Goal: Task Accomplishment & Management: Manage account settings

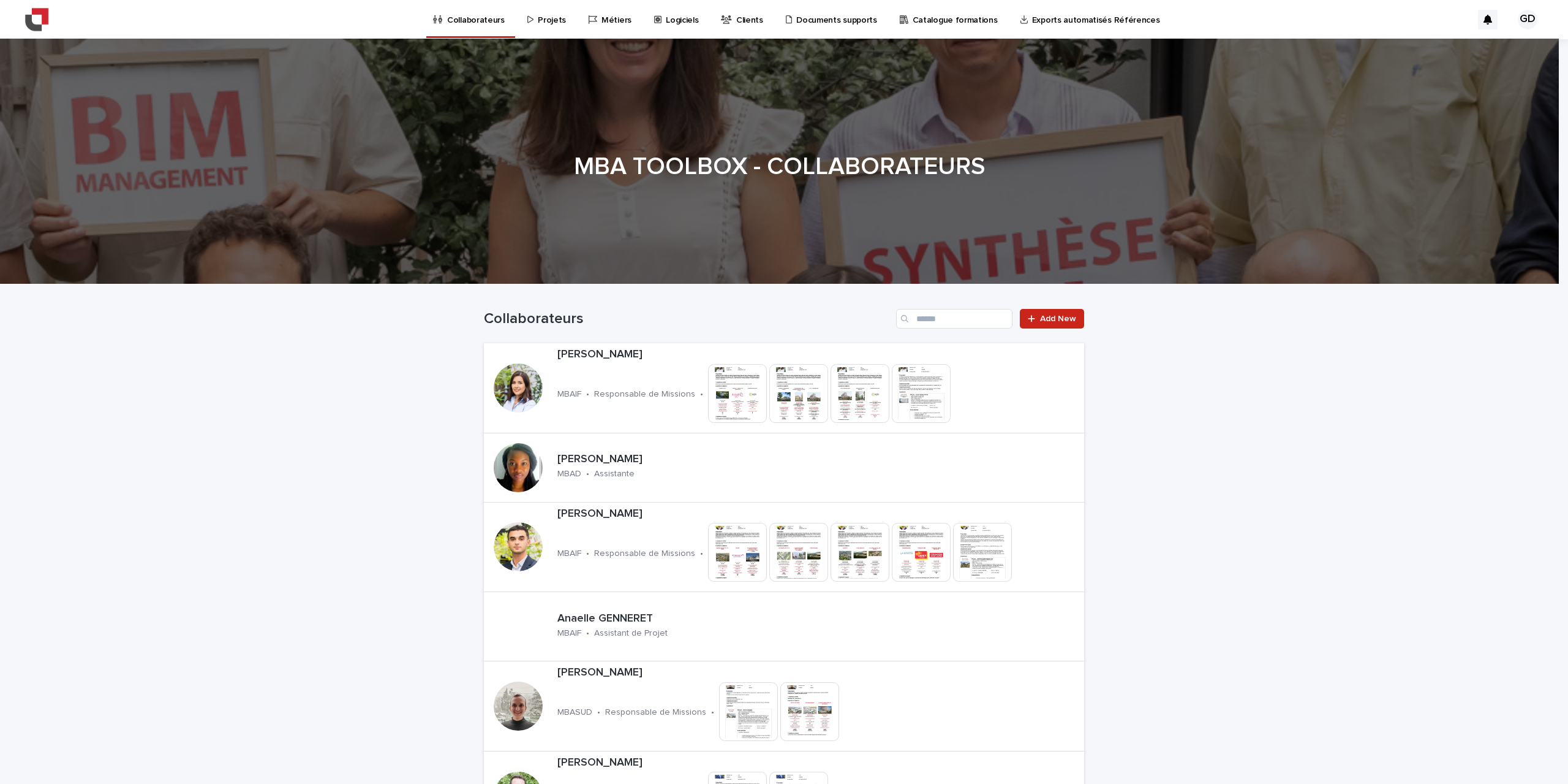
click at [550, 22] on p "Projets" at bounding box center [552, 13] width 29 height 26
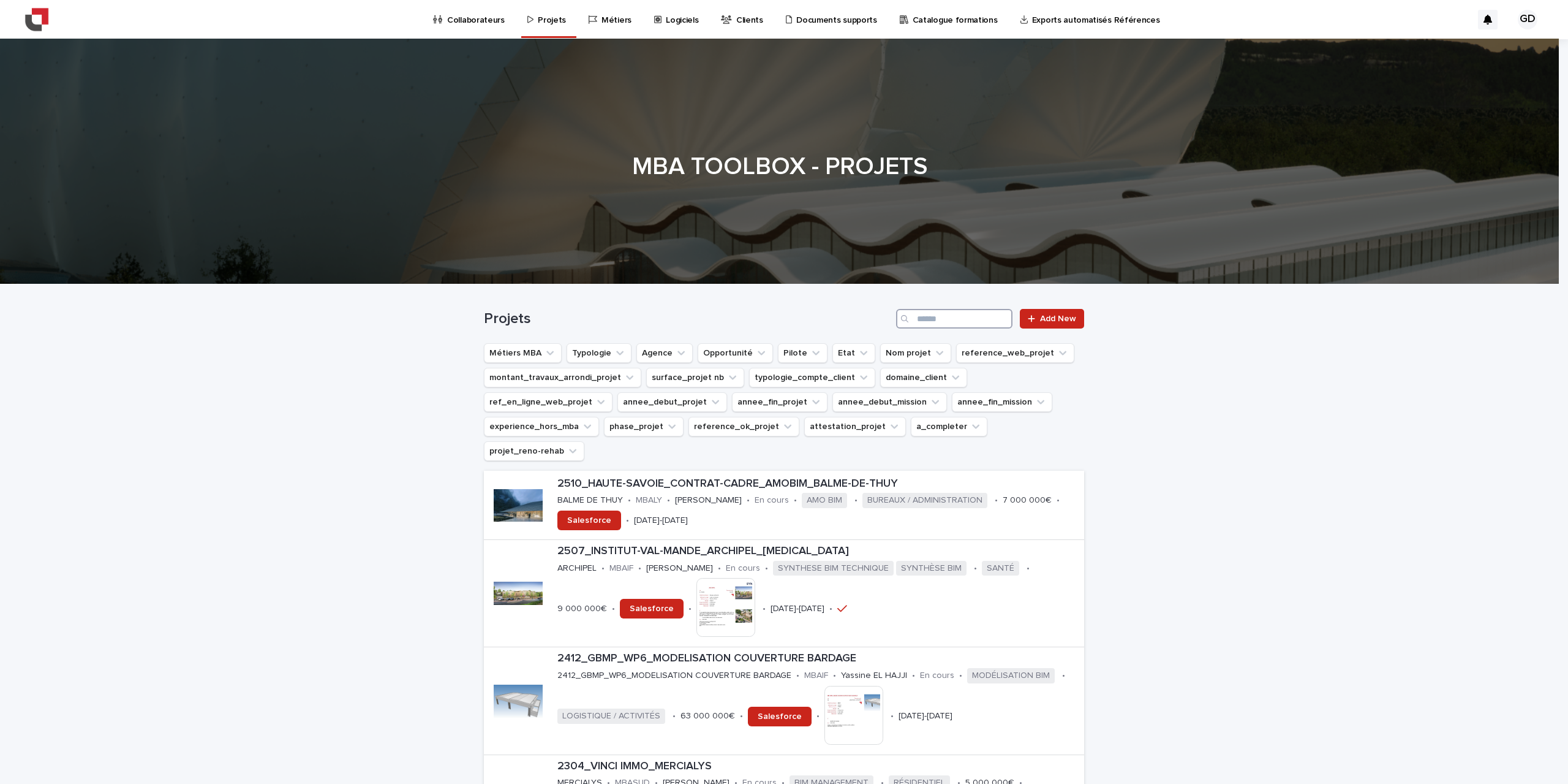
click at [954, 316] on input "Search" at bounding box center [954, 318] width 117 height 20
click at [930, 383] on button "domaine_client" at bounding box center [924, 377] width 87 height 20
click at [810, 350] on icon "Pilote" at bounding box center [816, 353] width 12 height 12
click at [803, 413] on input at bounding box center [853, 408] width 156 height 20
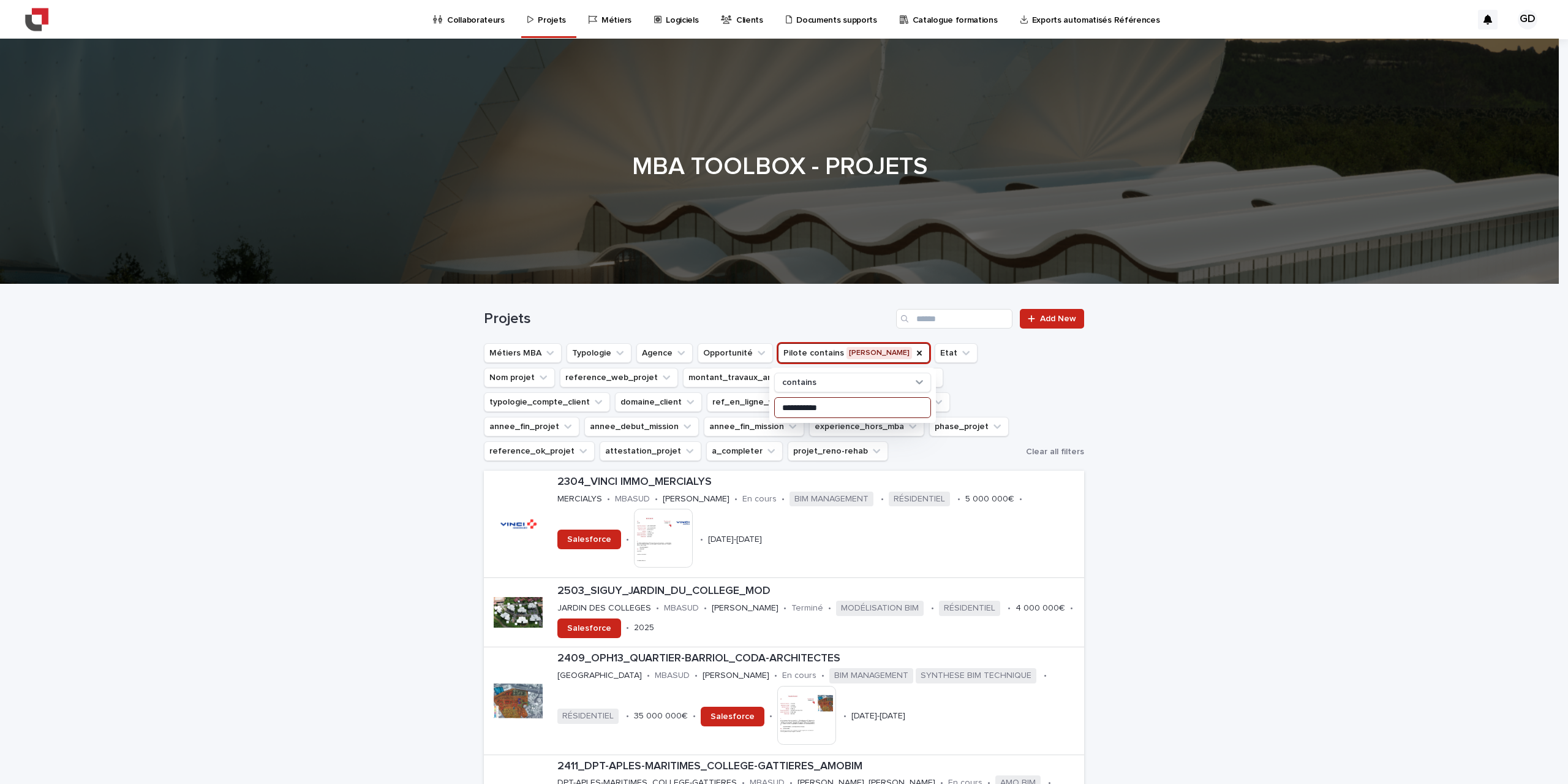
type input "**********"
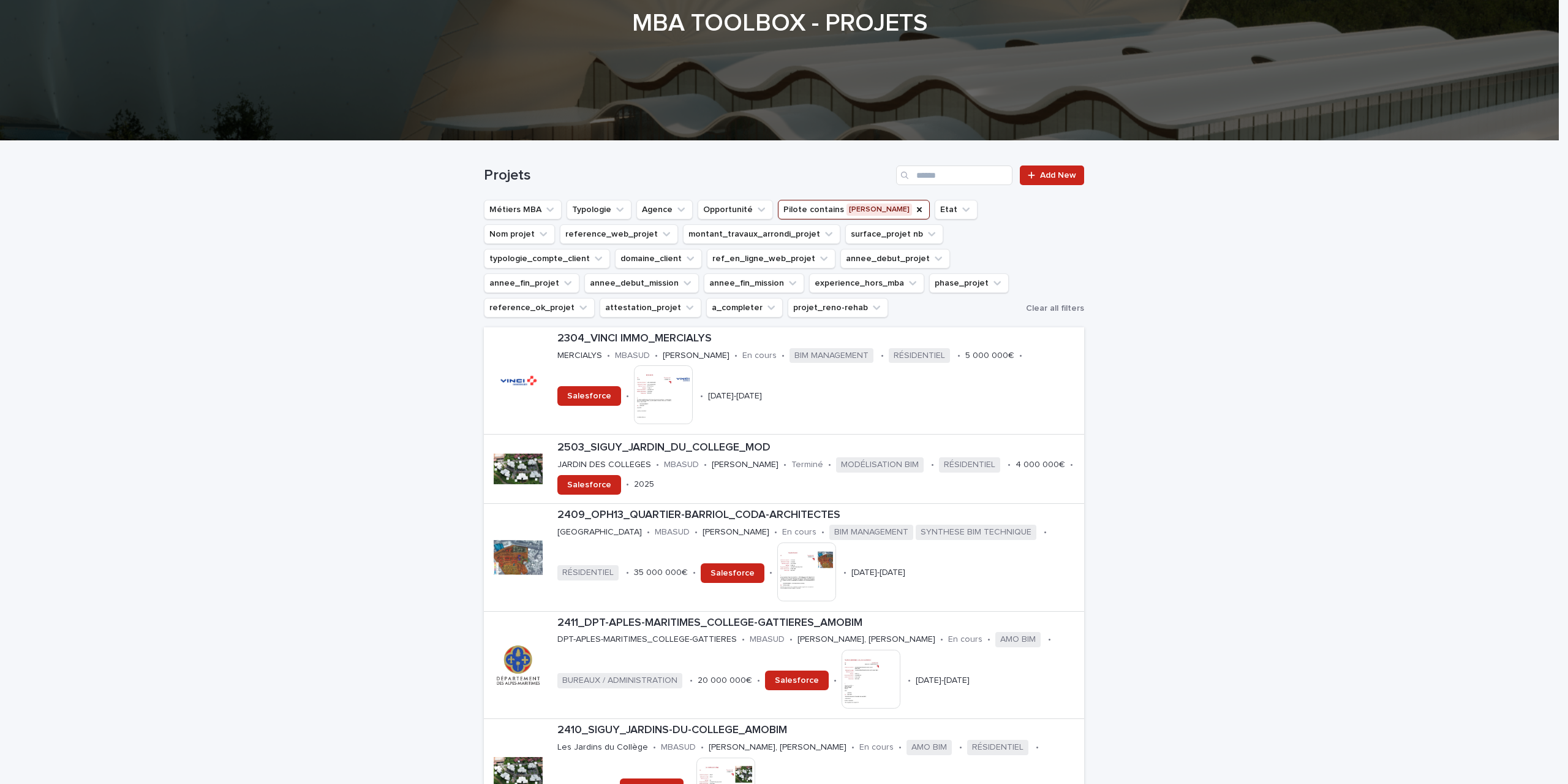
scroll to position [122, 0]
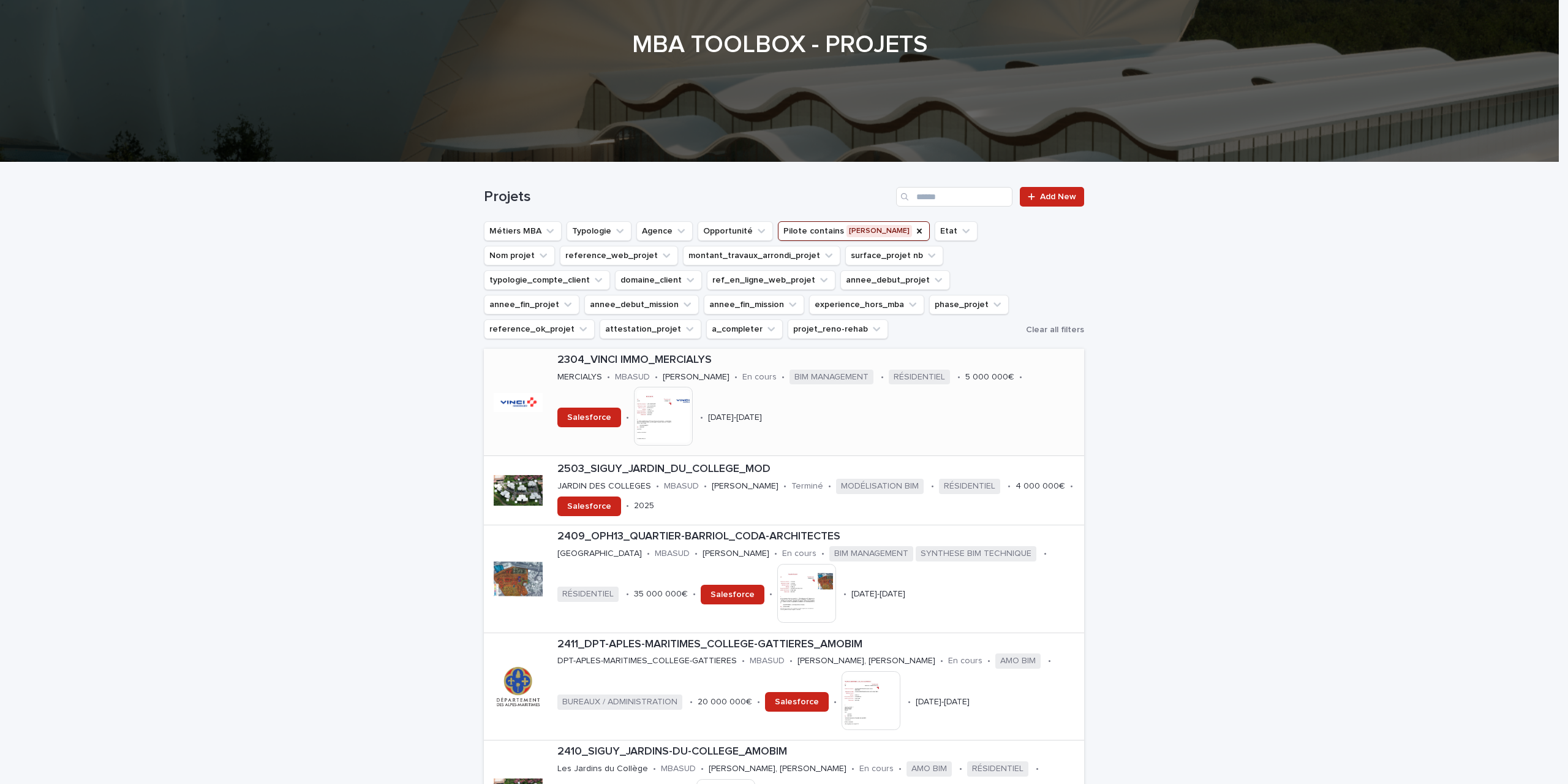
click at [634, 415] on img at bounding box center [663, 416] width 59 height 59
click at [707, 360] on p "2304_VINCI IMMO_MERCIALYS" at bounding box center [818, 361] width 522 height 14
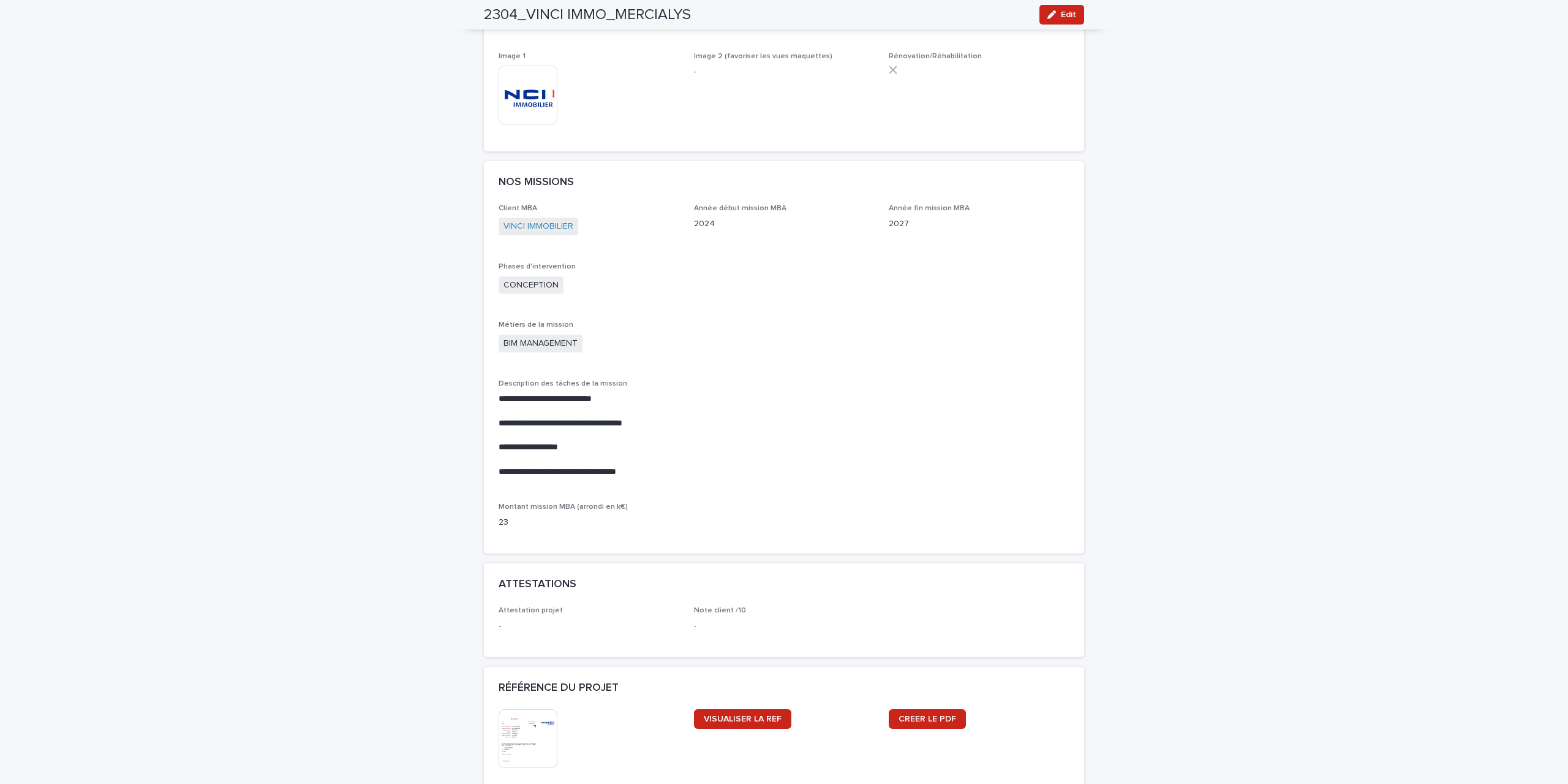
scroll to position [674, 0]
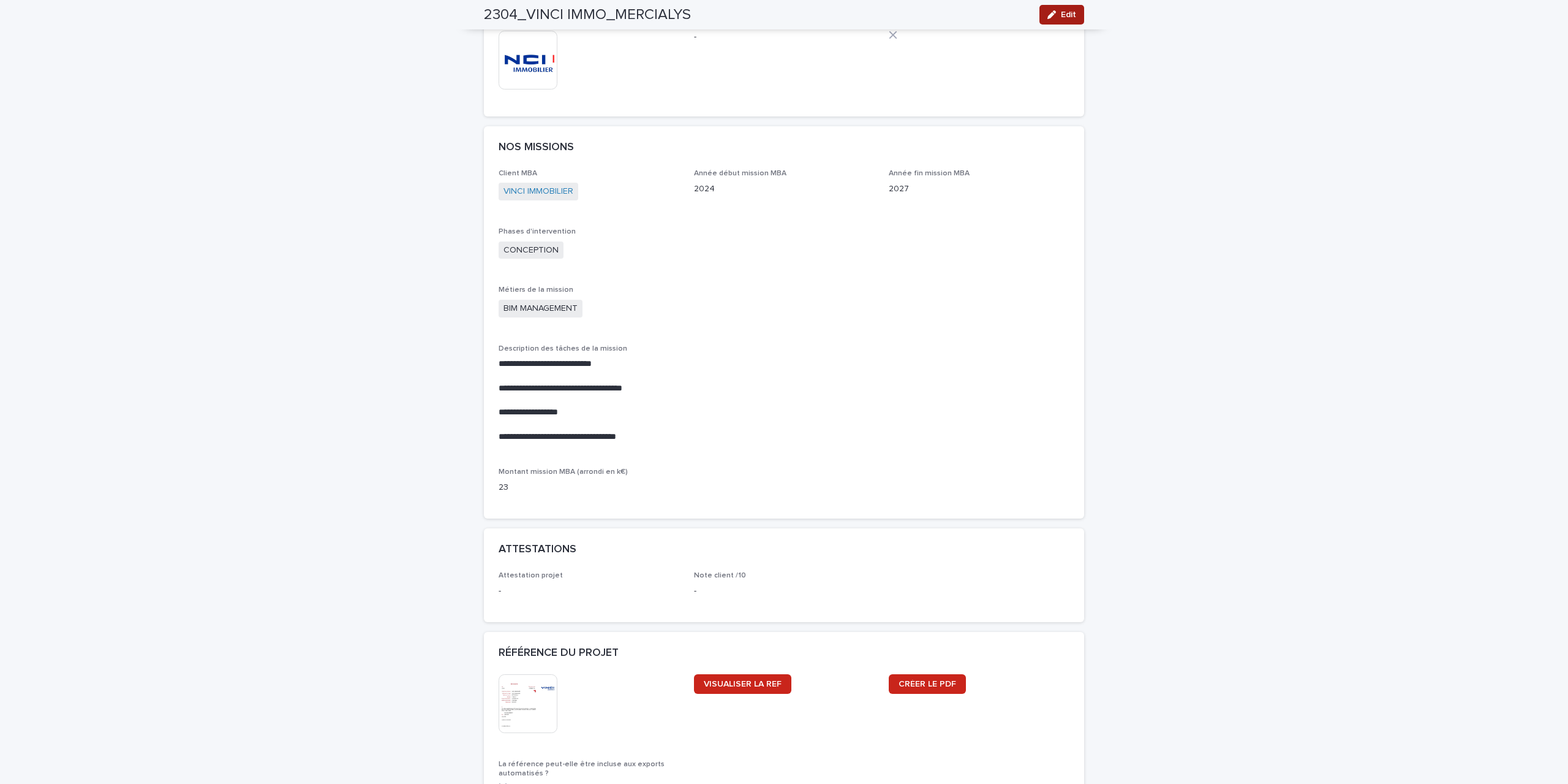
click at [1067, 18] on span "Edit" at bounding box center [1069, 15] width 16 height 9
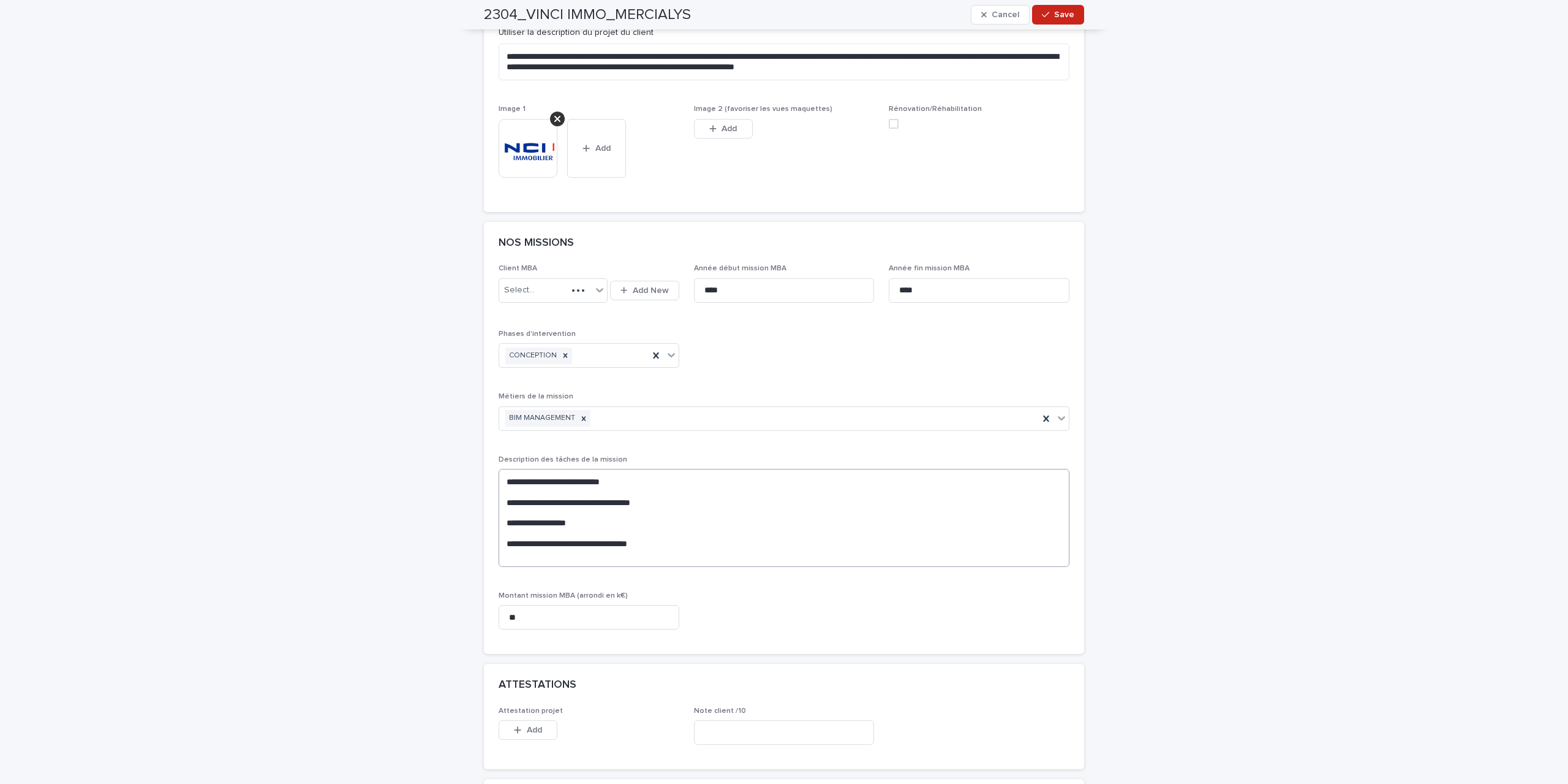
scroll to position [749, 0]
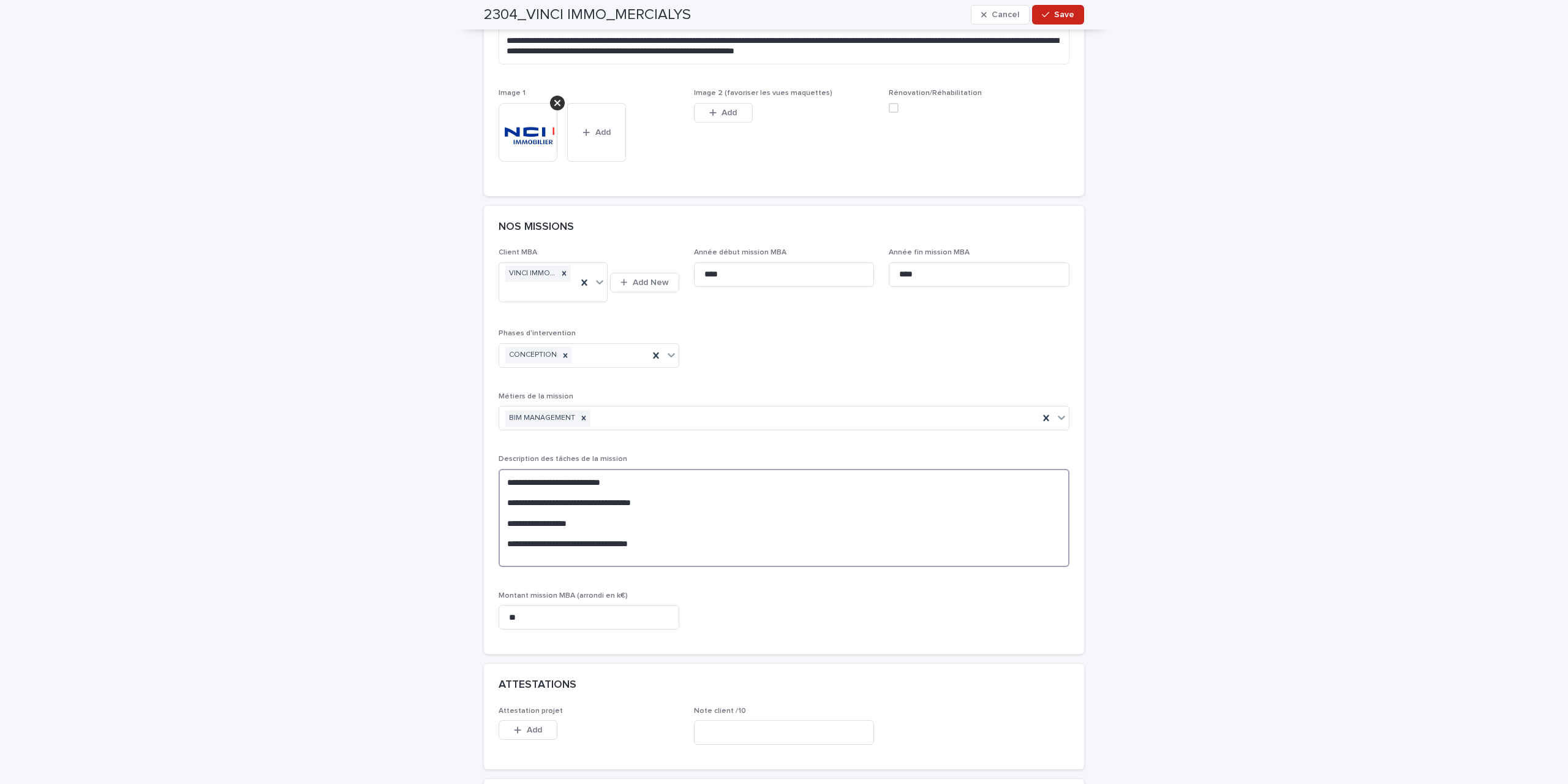
click at [513, 489] on textarea "**********" at bounding box center [784, 517] width 571 height 98
click at [505, 506] on textarea "**********" at bounding box center [784, 513] width 571 height 88
click at [505, 513] on textarea "**********" at bounding box center [784, 508] width 571 height 78
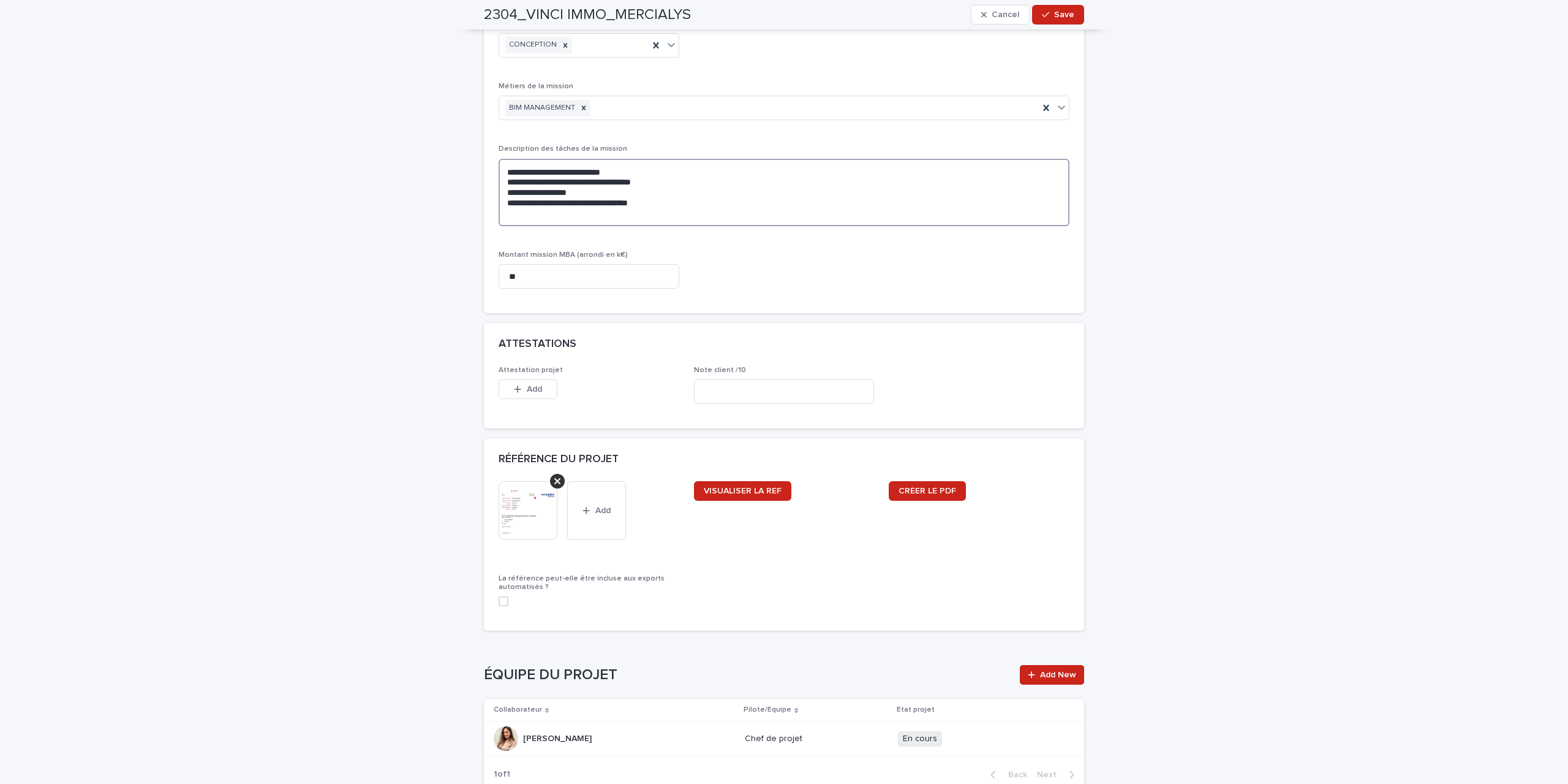
scroll to position [1116, 0]
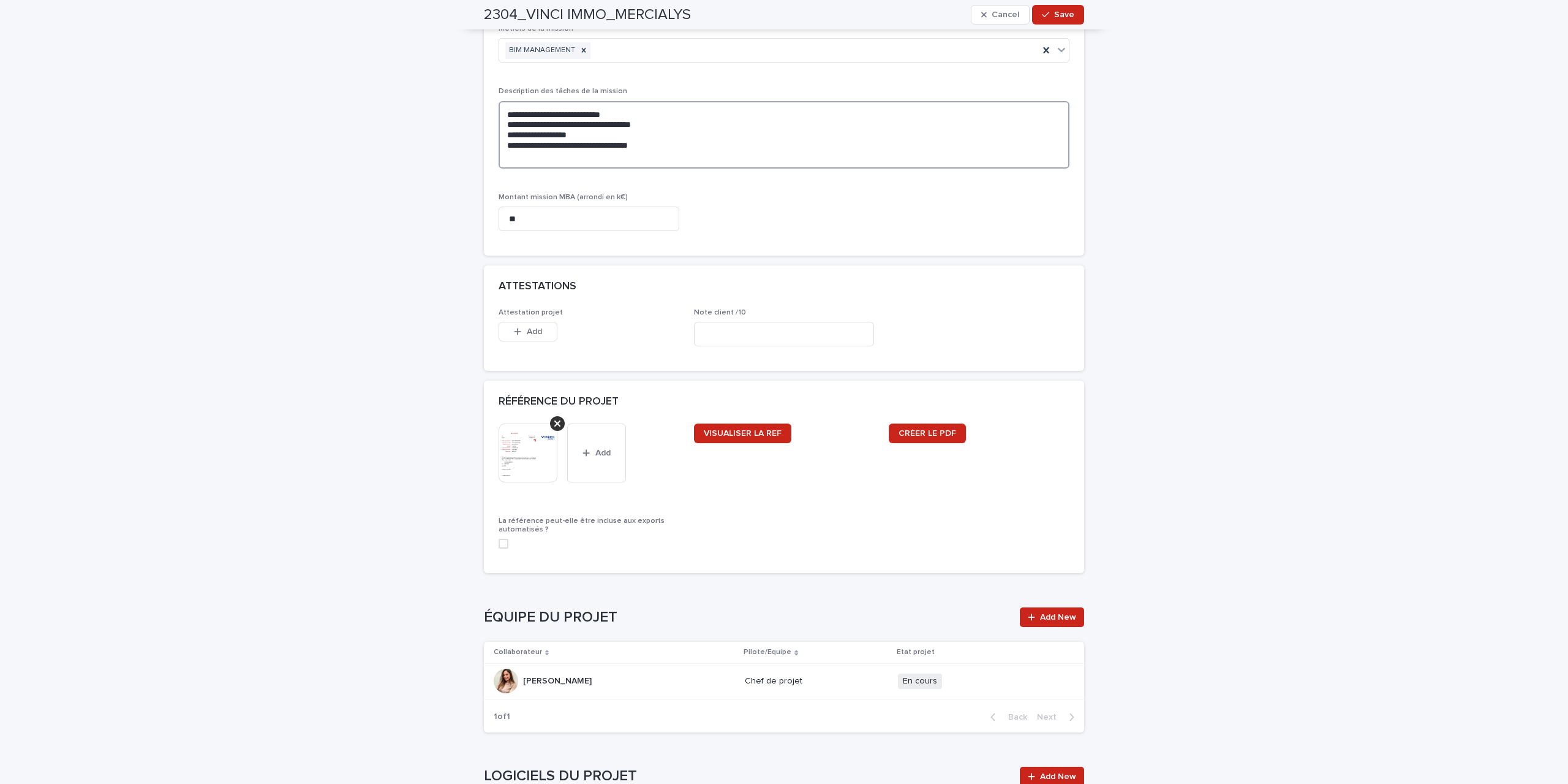
click at [499, 543] on span at bounding box center [503, 543] width 10 height 10
type textarea "**********"
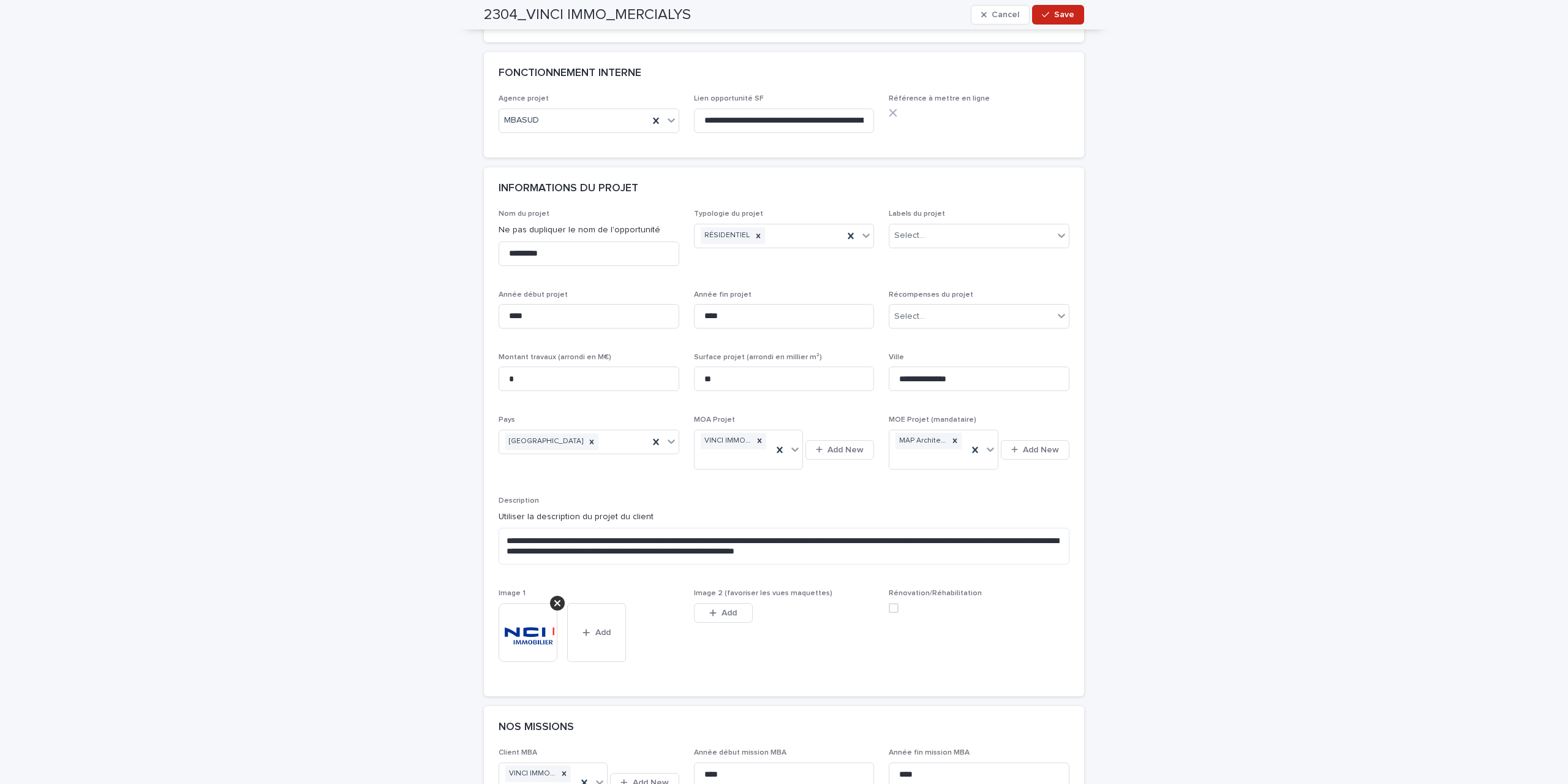
scroll to position [0, 0]
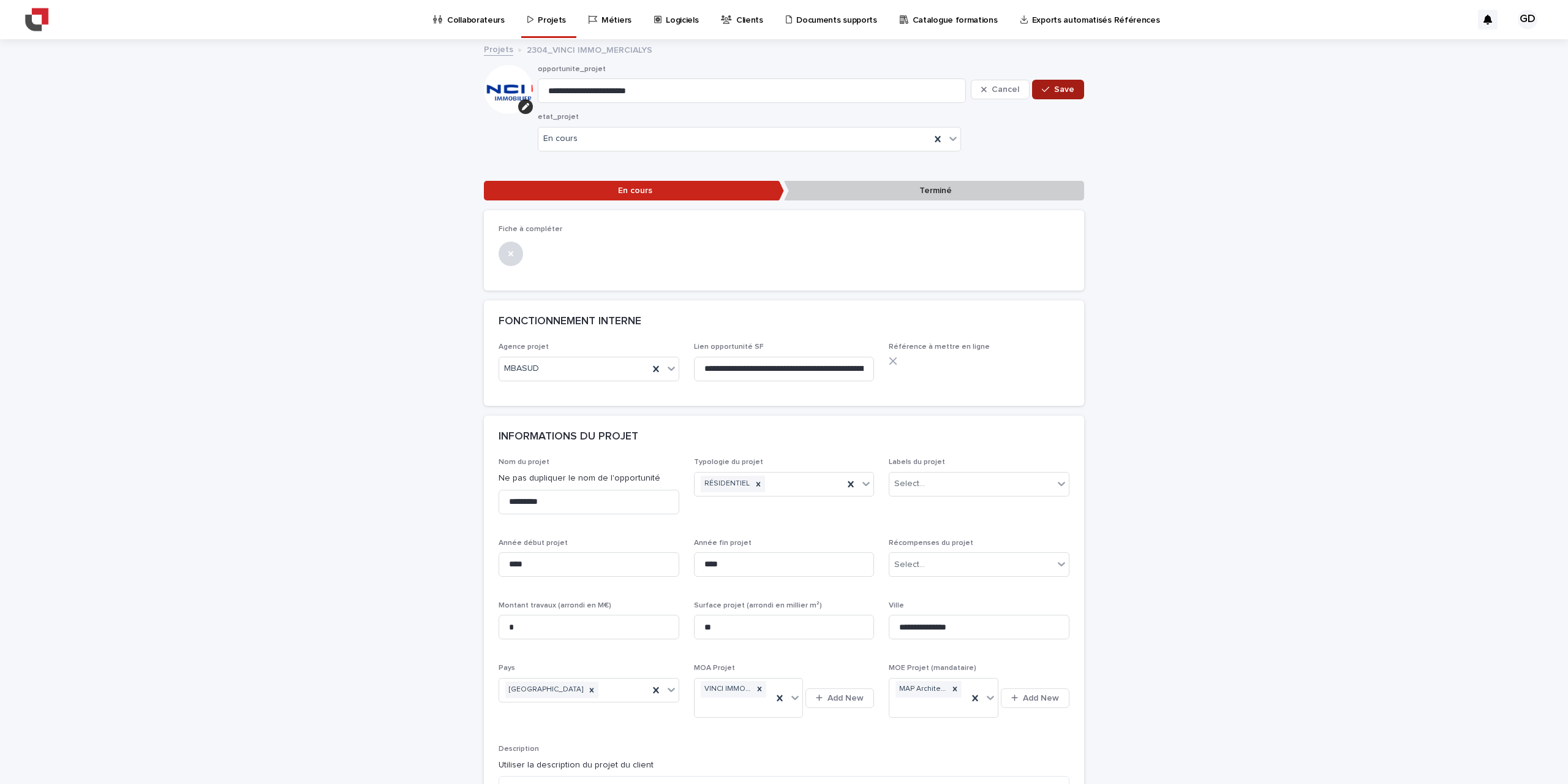
click at [1054, 89] on span "Save" at bounding box center [1064, 89] width 20 height 9
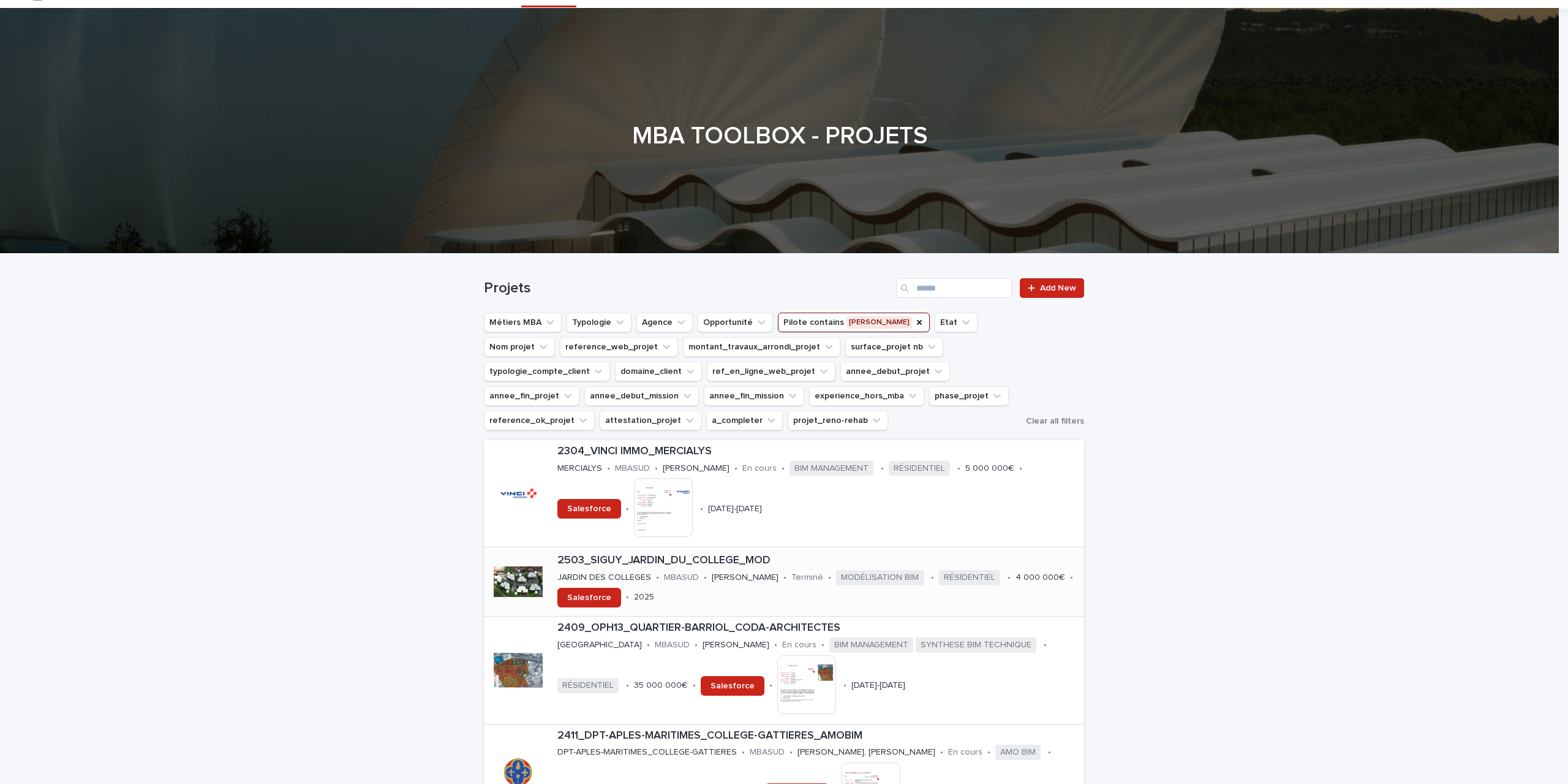
scroll to position [123, 0]
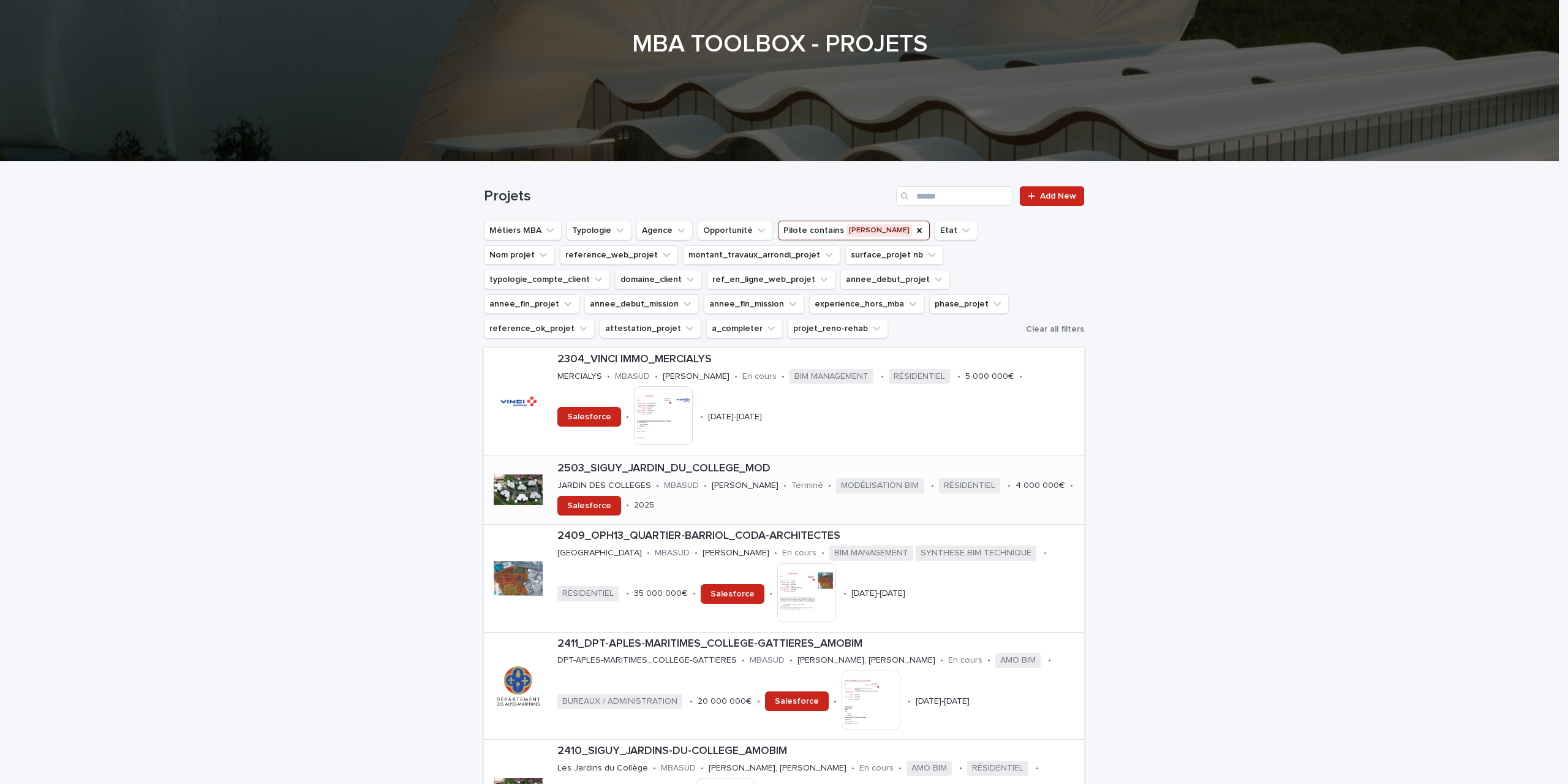
click at [749, 471] on p "2503_SIGUY_JARDIN_DU_COLLEGE_MOD" at bounding box center [818, 469] width 522 height 14
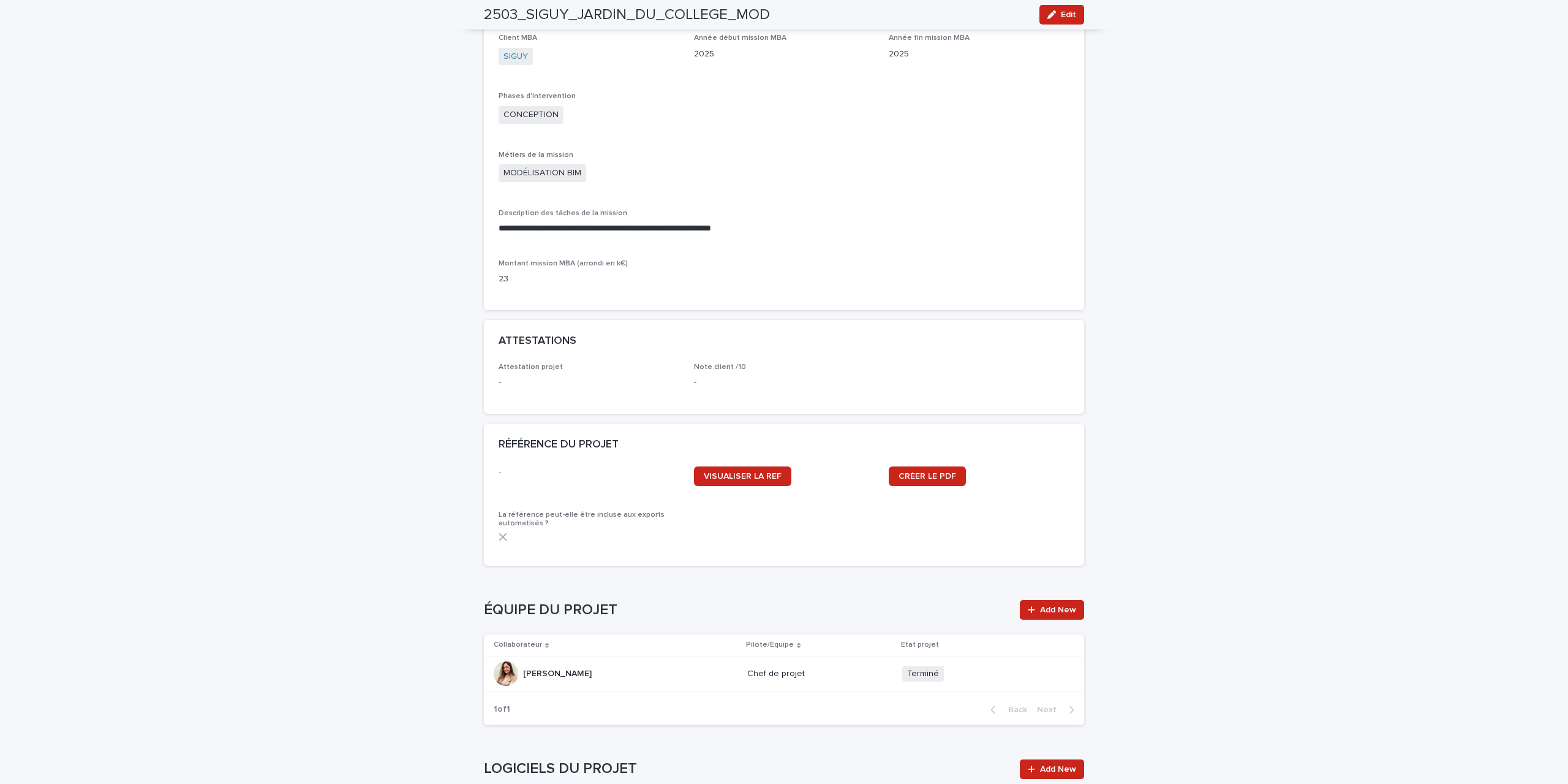
scroll to position [736, 0]
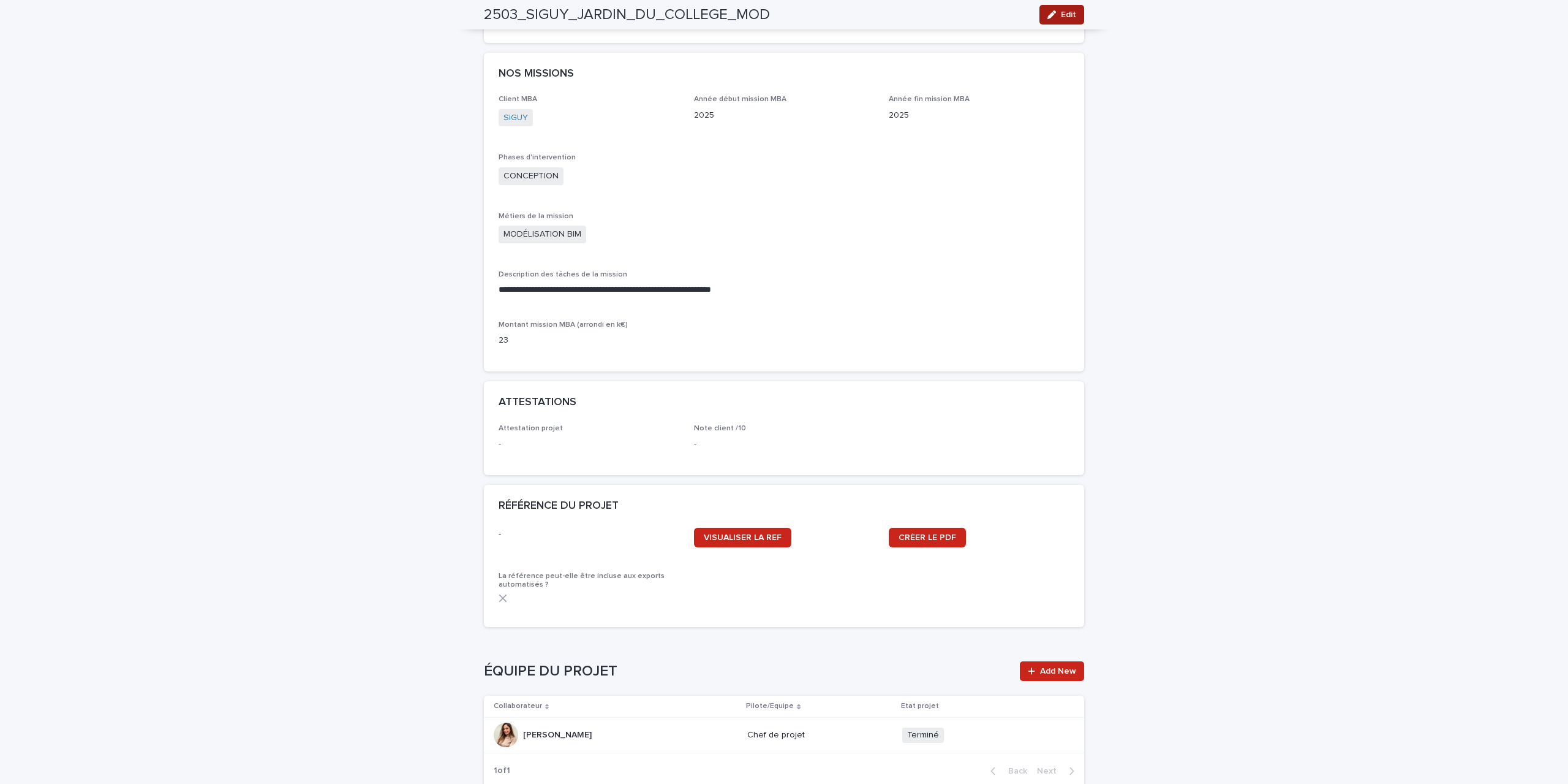
click at [1066, 20] on button "Edit" at bounding box center [1062, 15] width 45 height 20
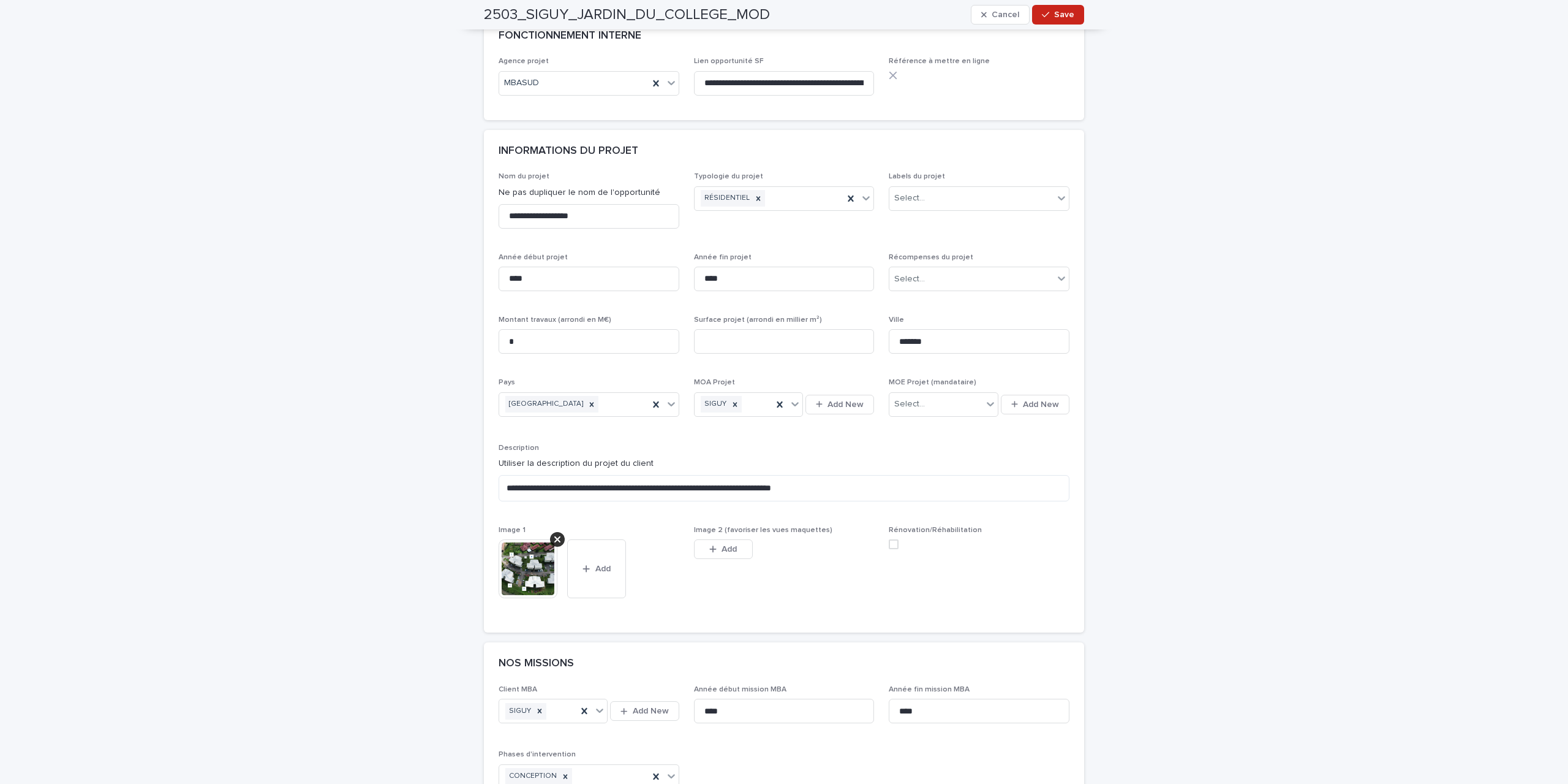
scroll to position [284, 0]
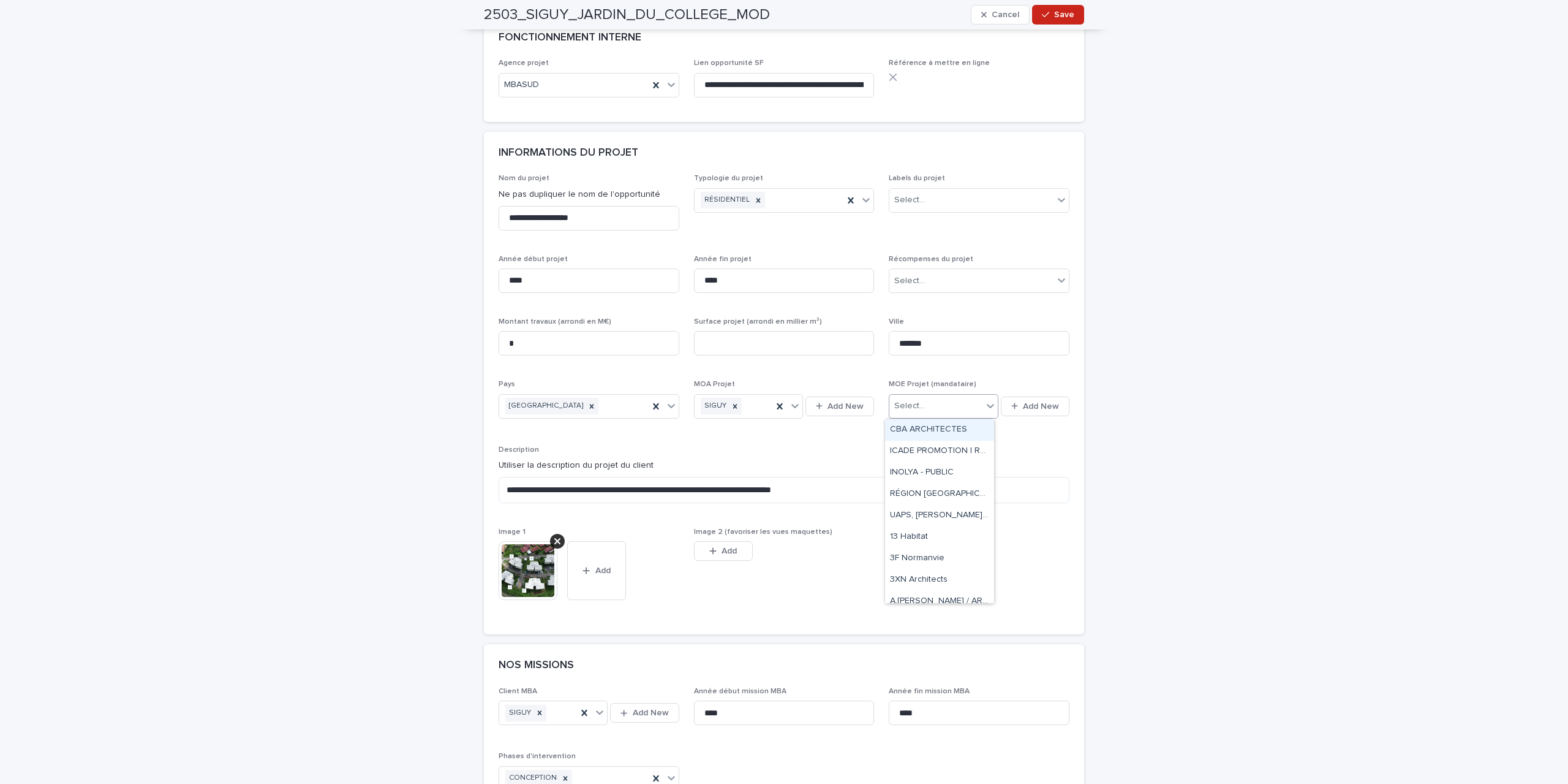
click at [983, 408] on div at bounding box center [990, 405] width 15 height 22
type input "***"
click at [916, 433] on div "IDP ARCH" at bounding box center [940, 429] width 109 height 22
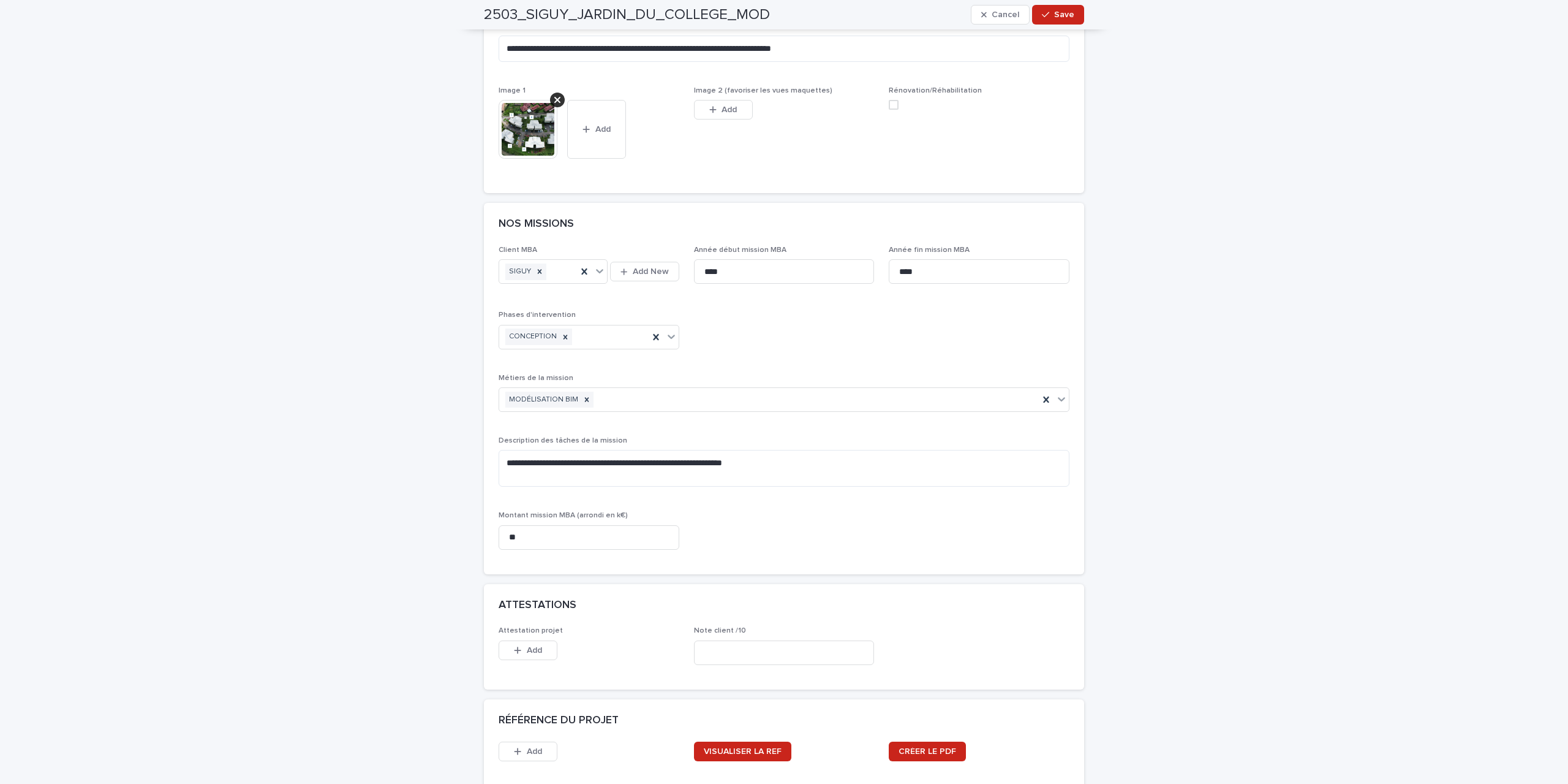
scroll to position [835, 0]
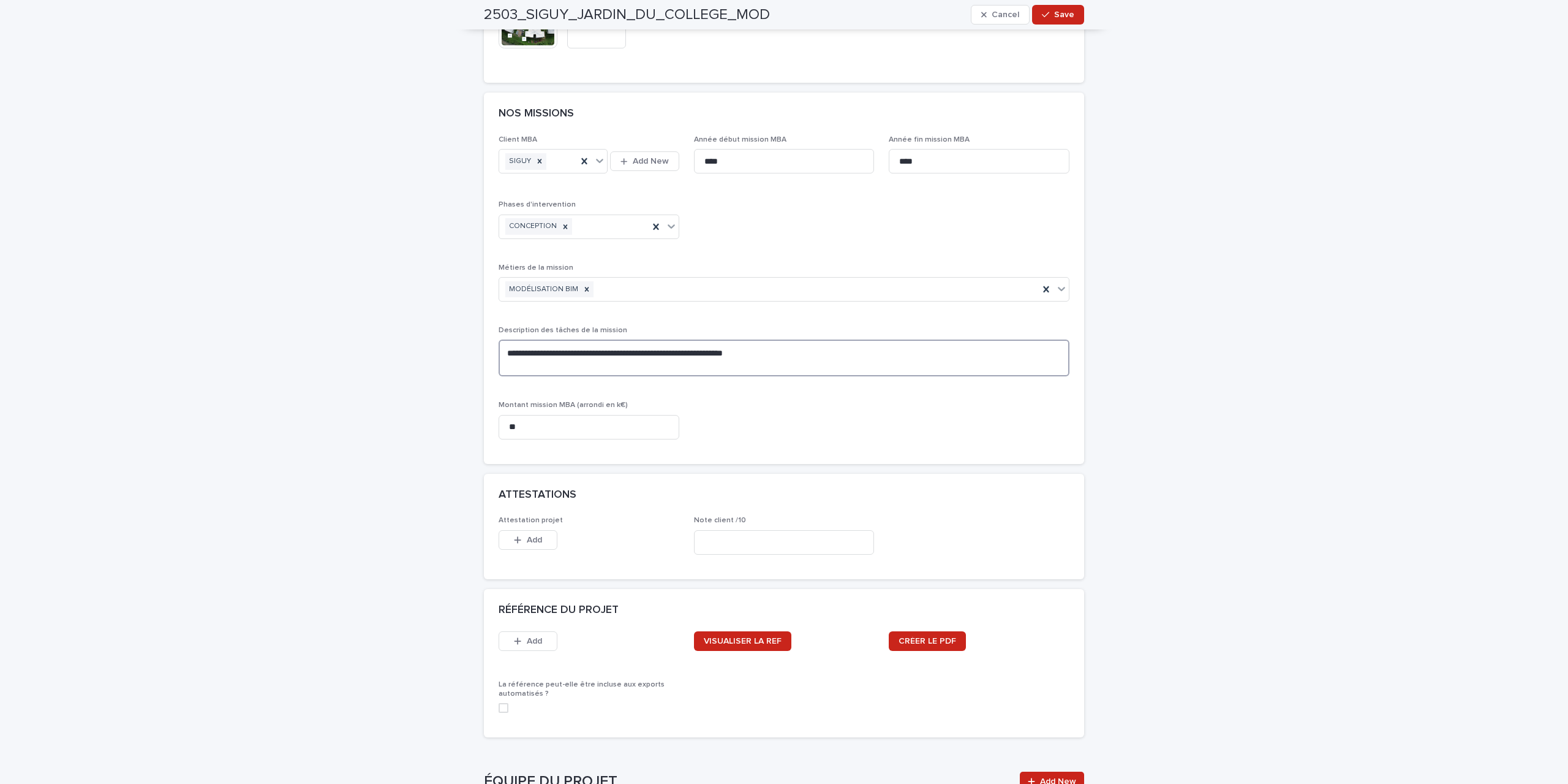
click at [782, 350] on textarea "**********" at bounding box center [784, 357] width 571 height 36
click at [746, 639] on span "VISUALISER LA REF" at bounding box center [743, 641] width 78 height 9
click at [500, 708] on span at bounding box center [503, 707] width 10 height 10
click at [727, 646] on span "VISUALISER LA REF" at bounding box center [743, 641] width 78 height 9
click at [590, 517] on p "Attestation projet" at bounding box center [589, 520] width 181 height 9
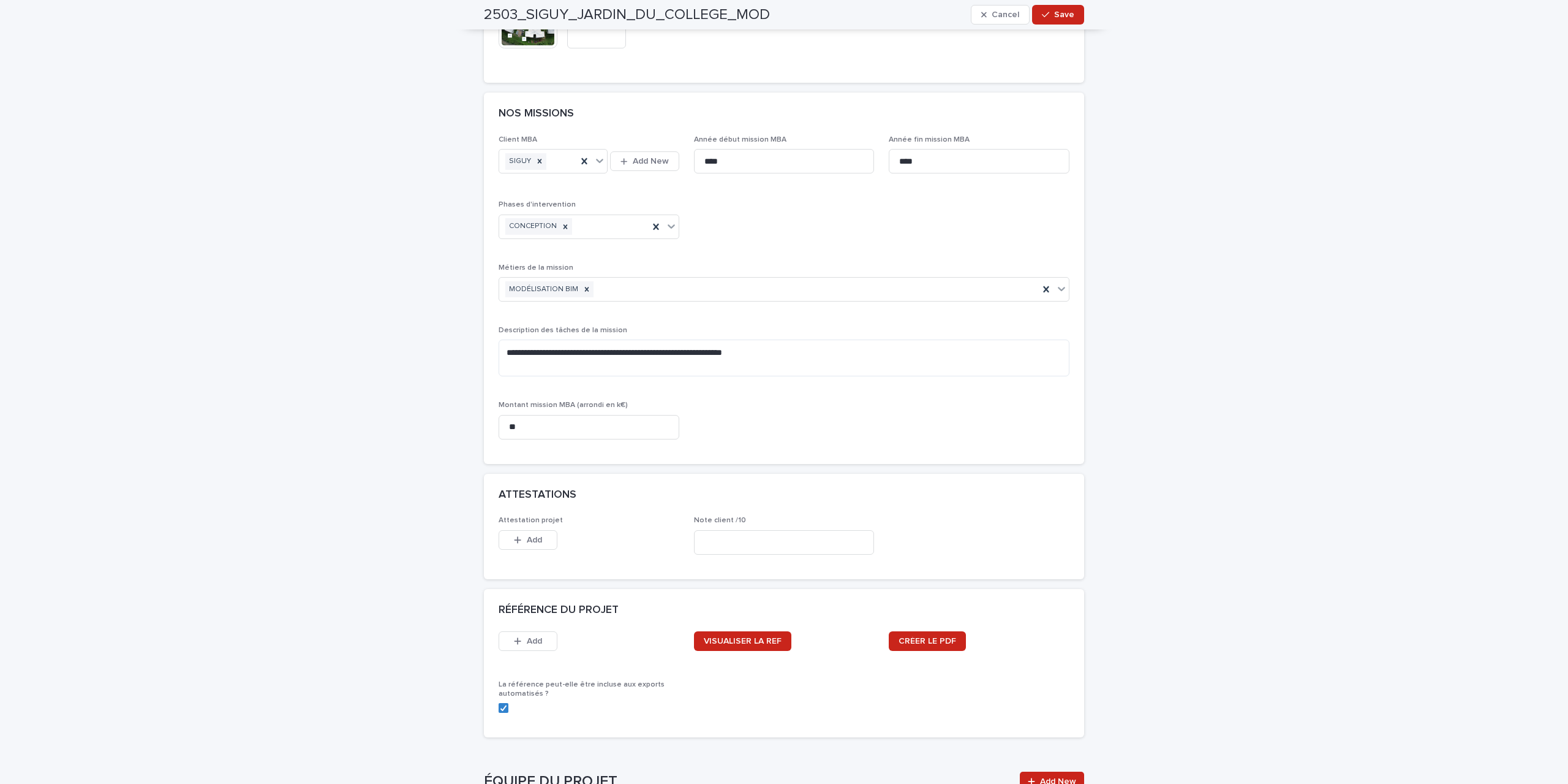
scroll to position [958, 0]
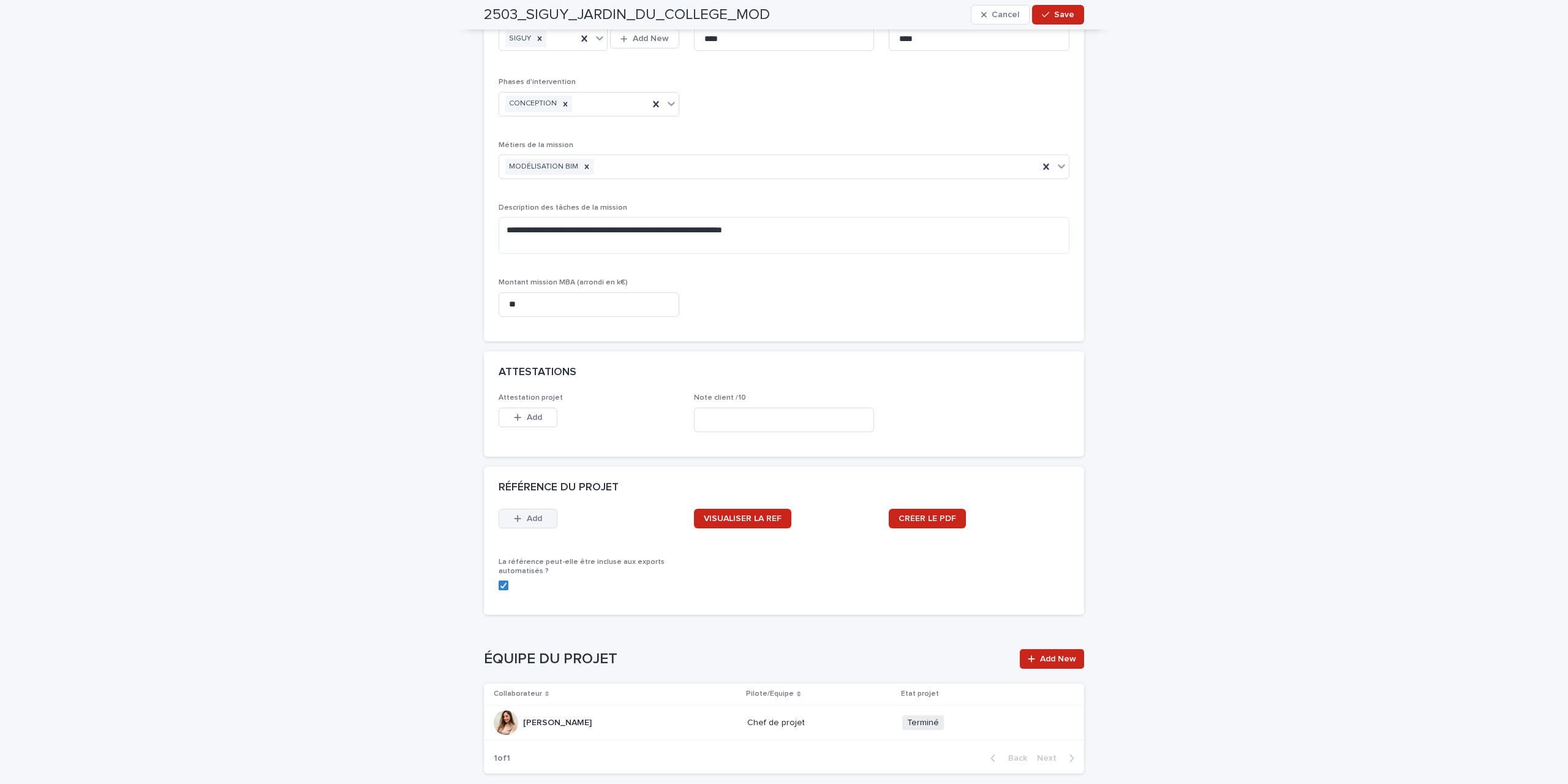
click at [536, 514] on span "Add" at bounding box center [534, 518] width 16 height 9
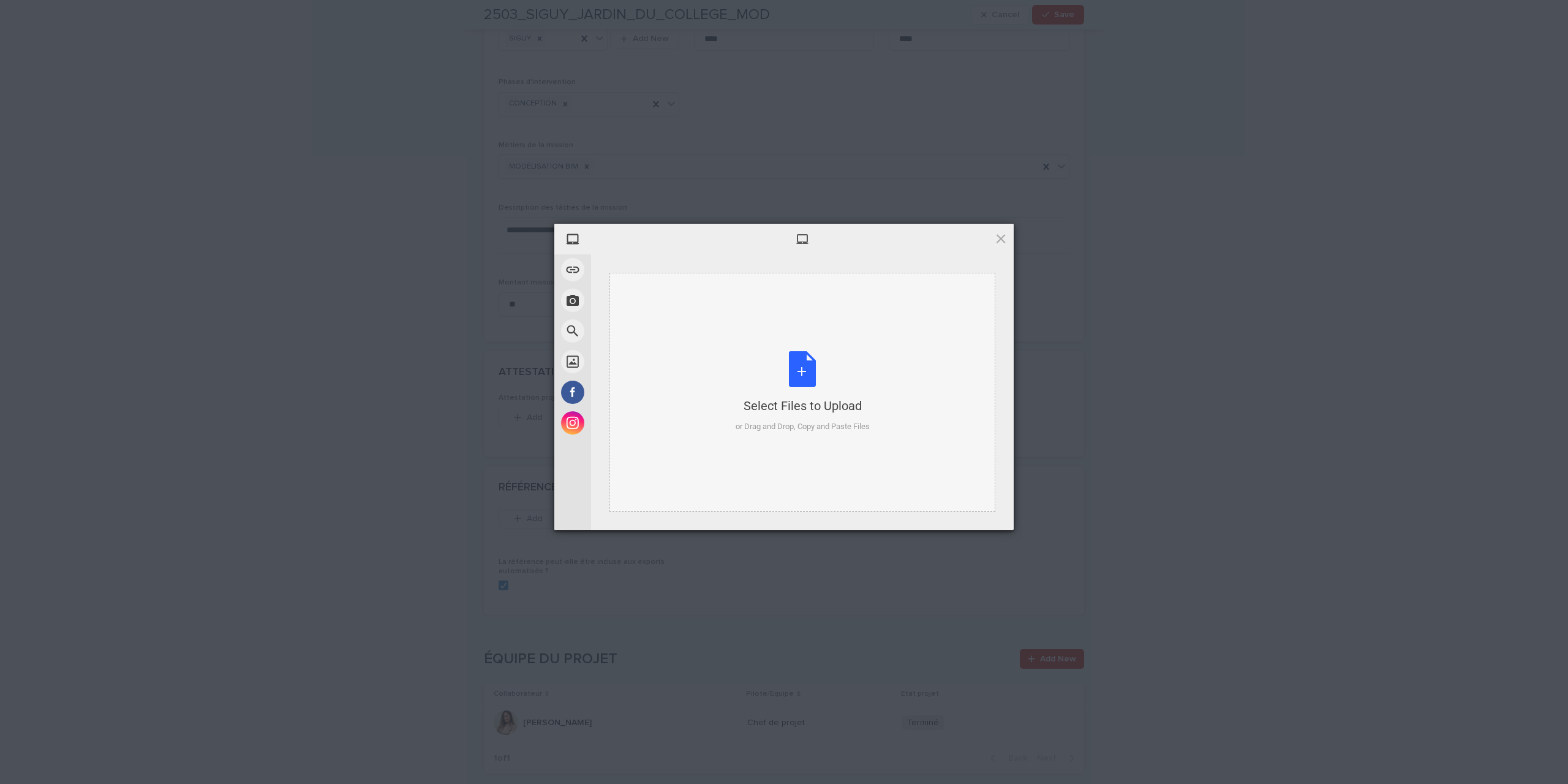
click at [802, 367] on div "Select Files to Upload or Drag and Drop, Copy and Paste Files" at bounding box center [803, 392] width 134 height 81
click at [973, 511] on span "Upload 1" at bounding box center [977, 514] width 24 height 10
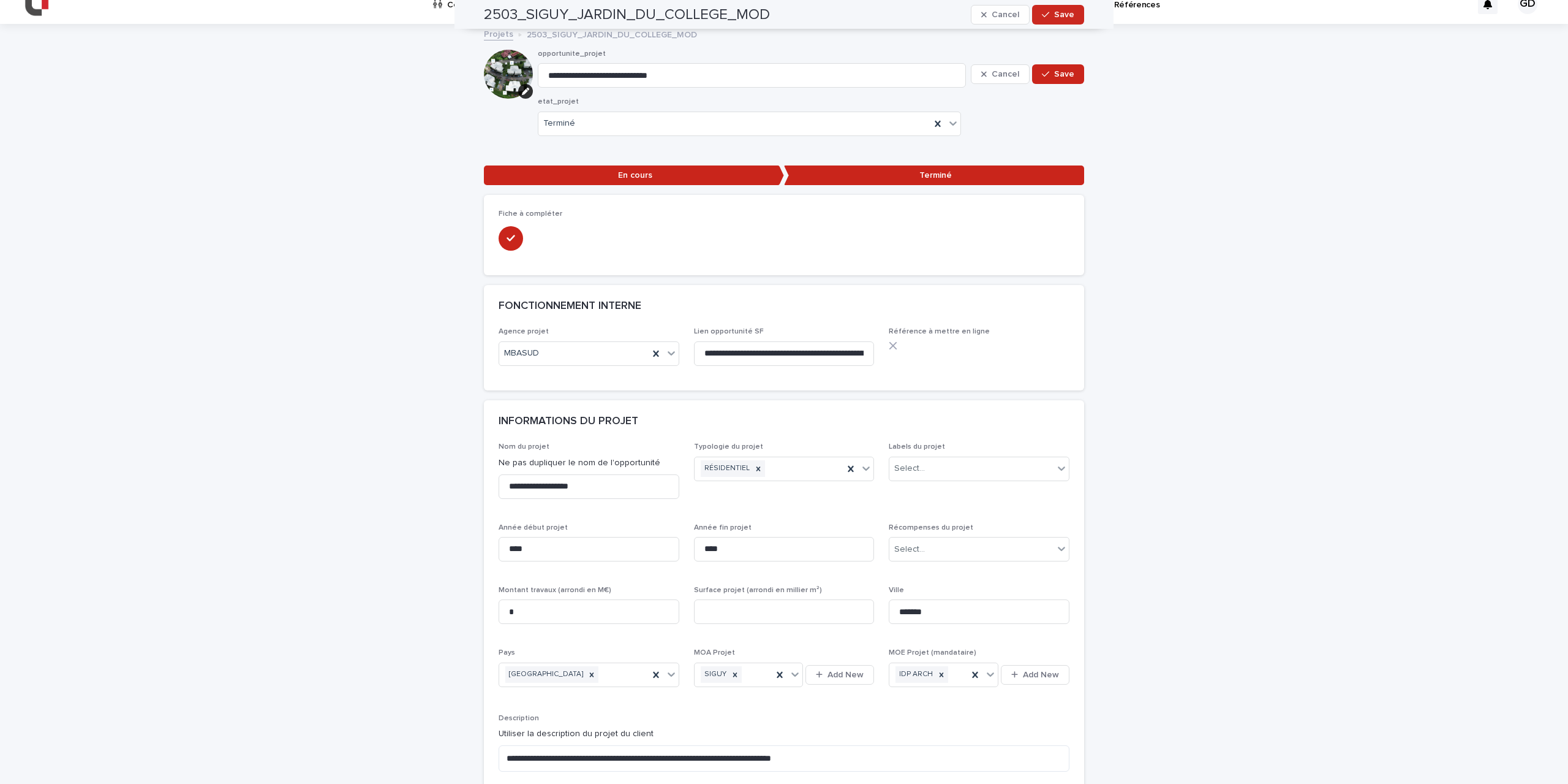
scroll to position [0, 0]
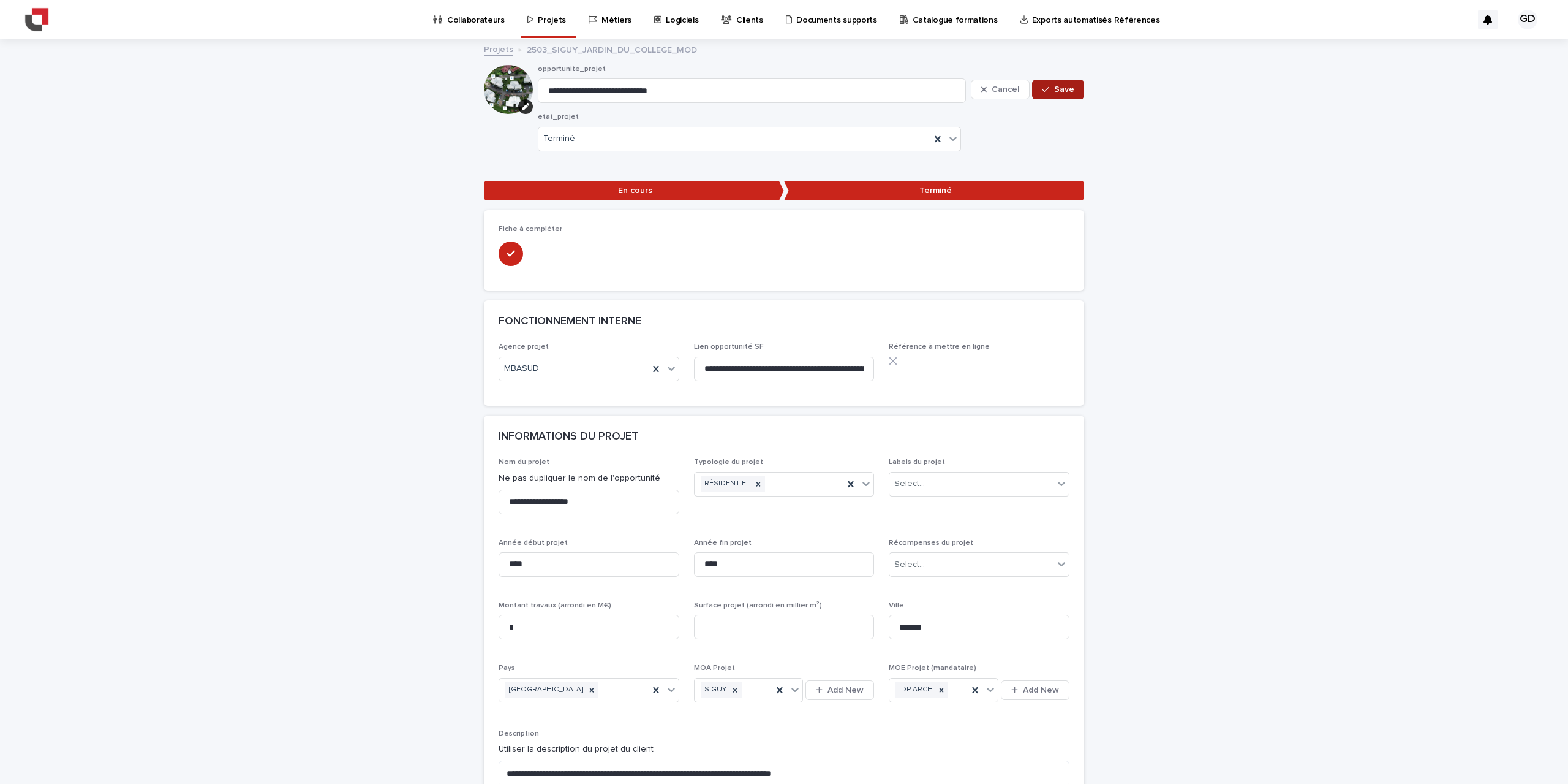
click at [1049, 92] on div "button" at bounding box center [1048, 89] width 12 height 9
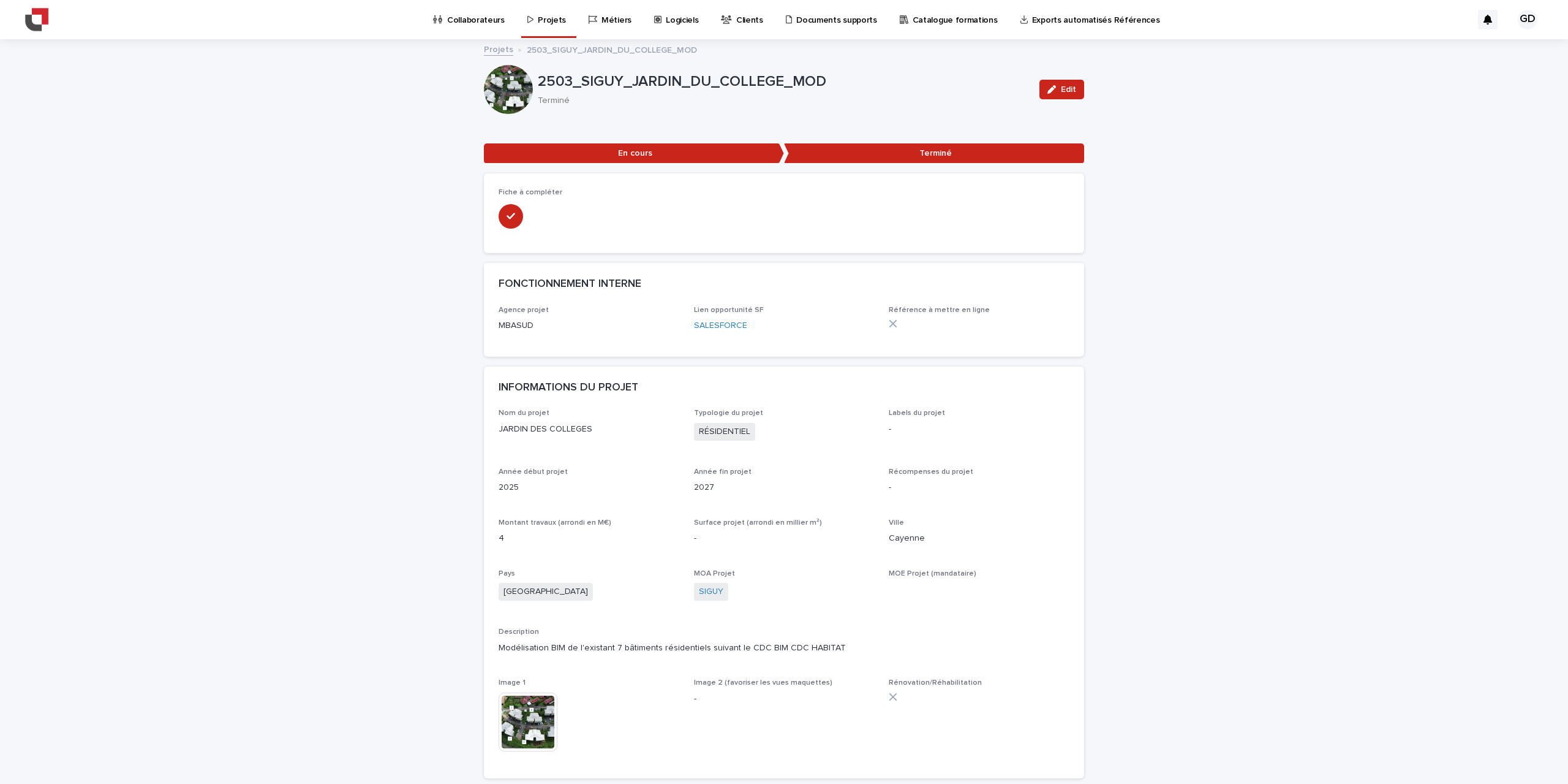
drag, startPoint x: 1245, startPoint y: 479, endPoint x: 1251, endPoint y: 478, distance: 6.1
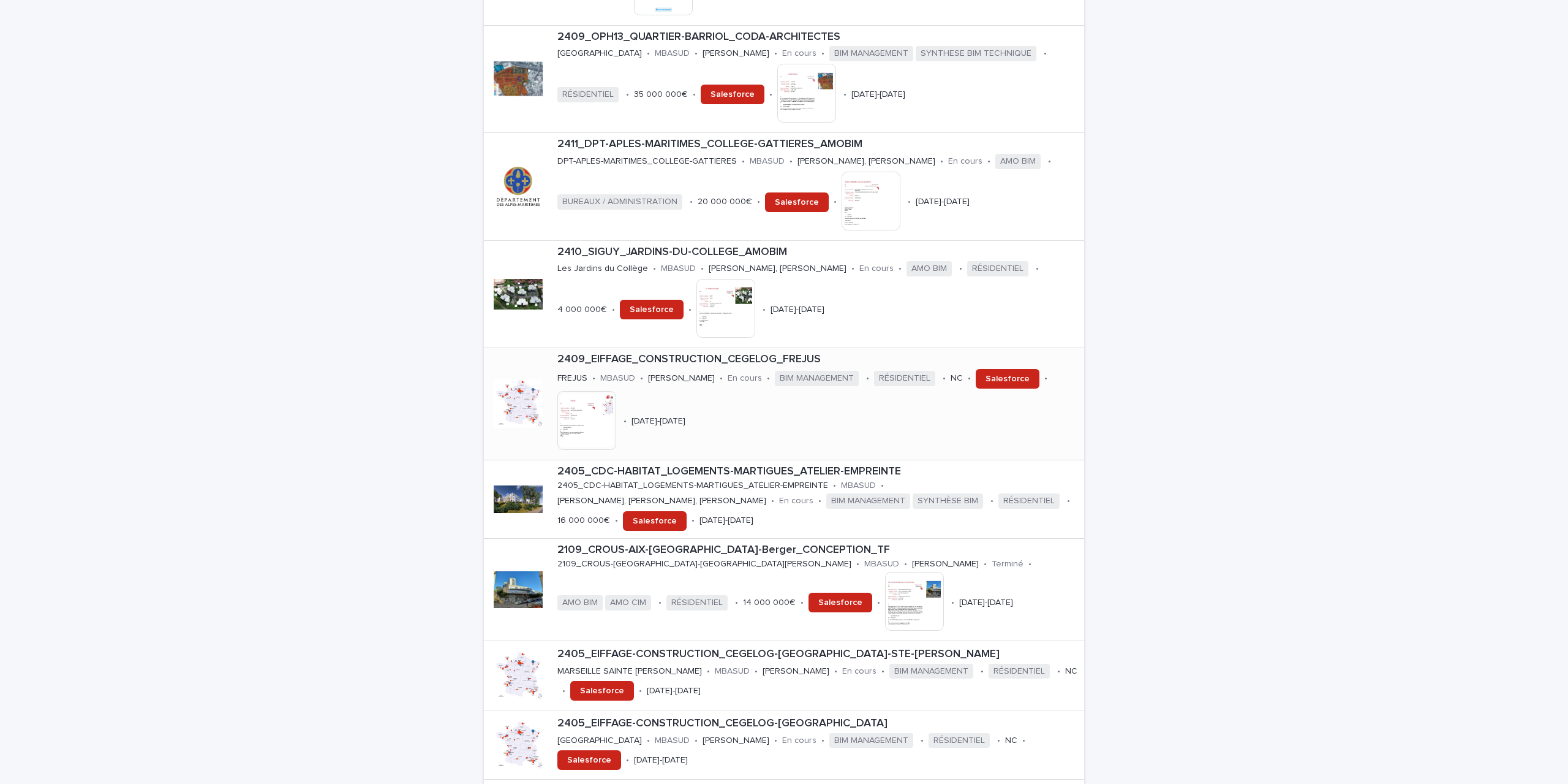
scroll to position [674, 0]
